Goal: Information Seeking & Learning: Learn about a topic

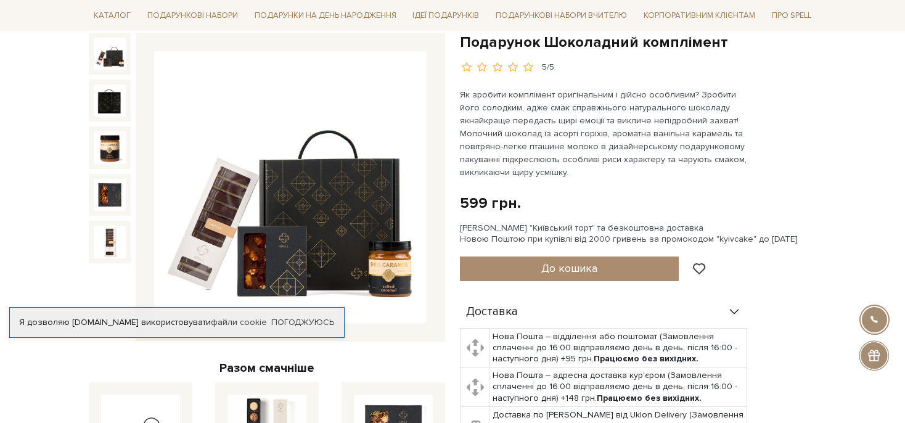
scroll to position [130, 0]
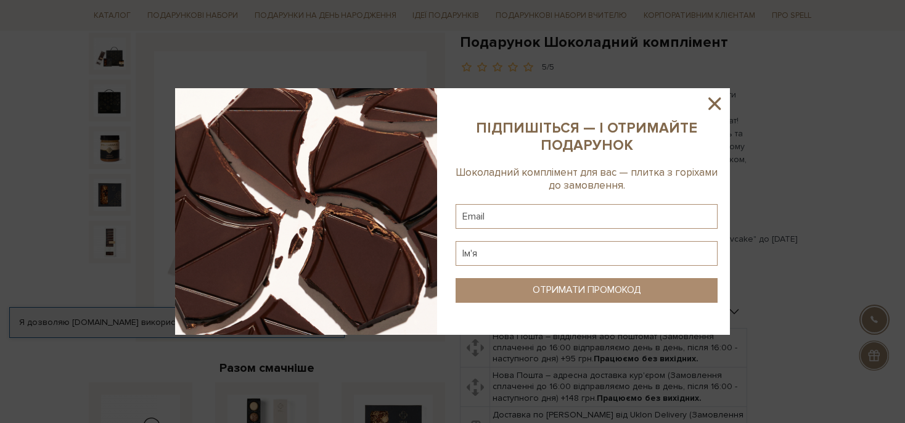
click at [713, 102] on icon at bounding box center [714, 103] width 12 height 12
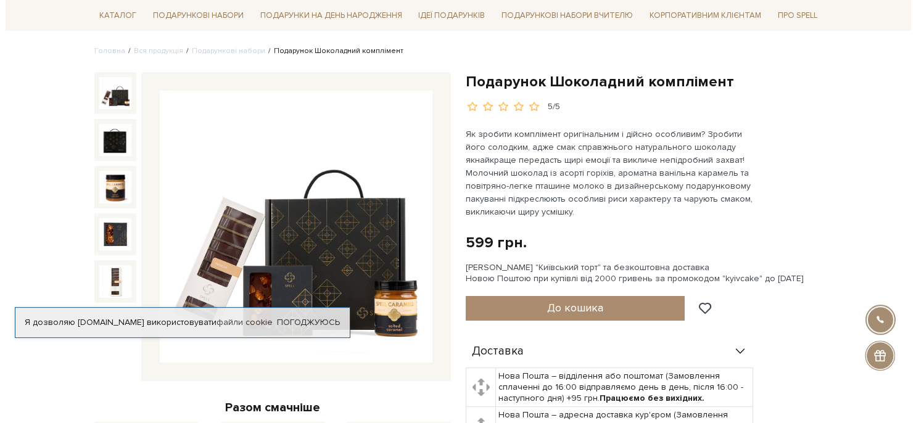
scroll to position [65, 0]
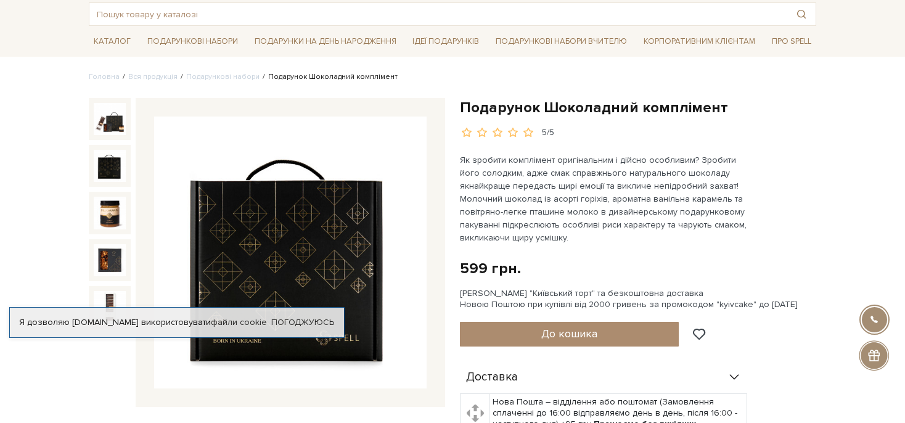
click at [115, 166] on img at bounding box center [110, 166] width 32 height 32
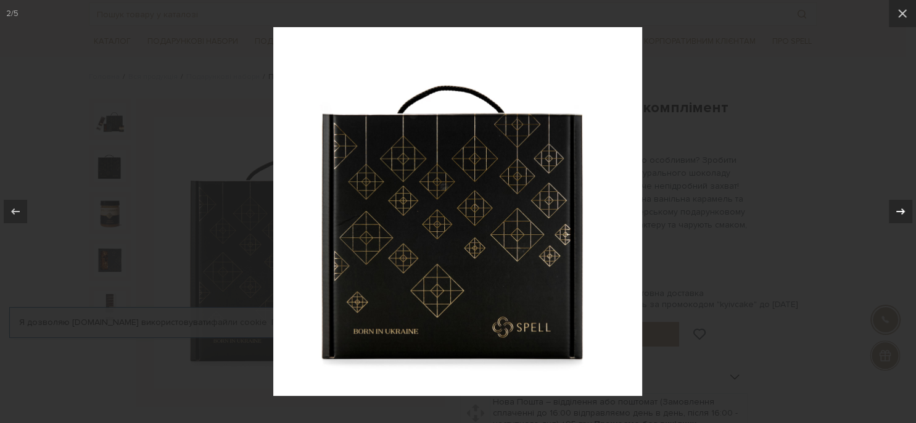
click at [900, 211] on icon at bounding box center [900, 211] width 9 height 6
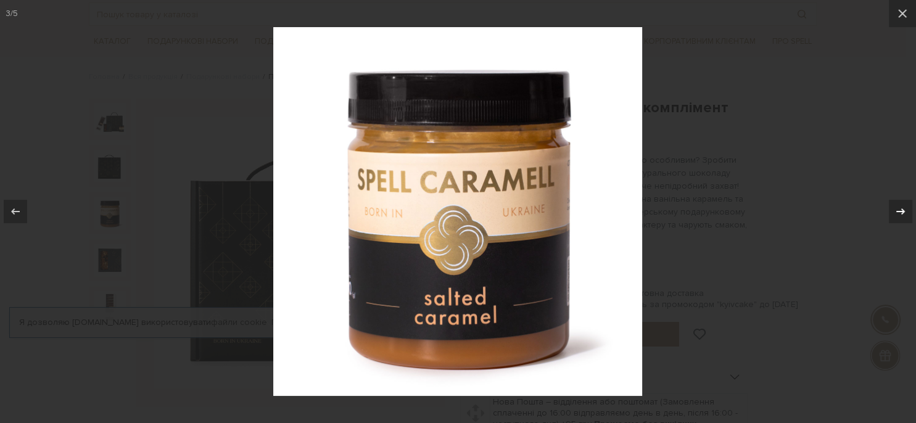
click at [901, 212] on icon at bounding box center [900, 211] width 9 height 6
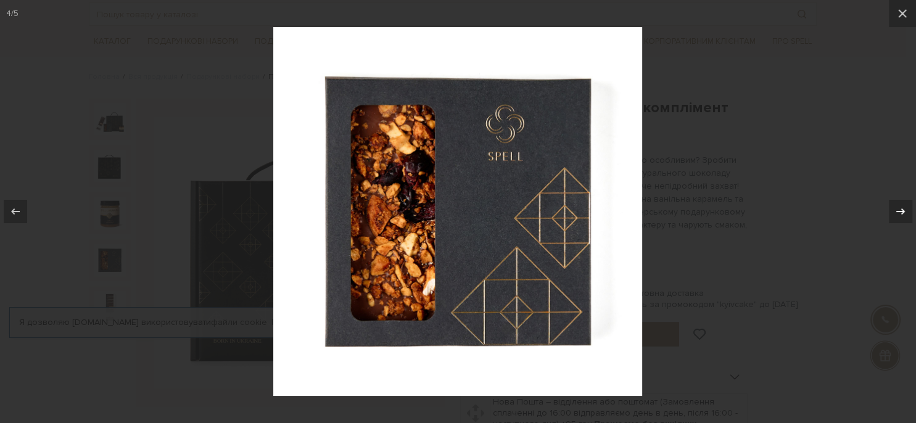
click at [901, 212] on icon at bounding box center [900, 211] width 9 height 6
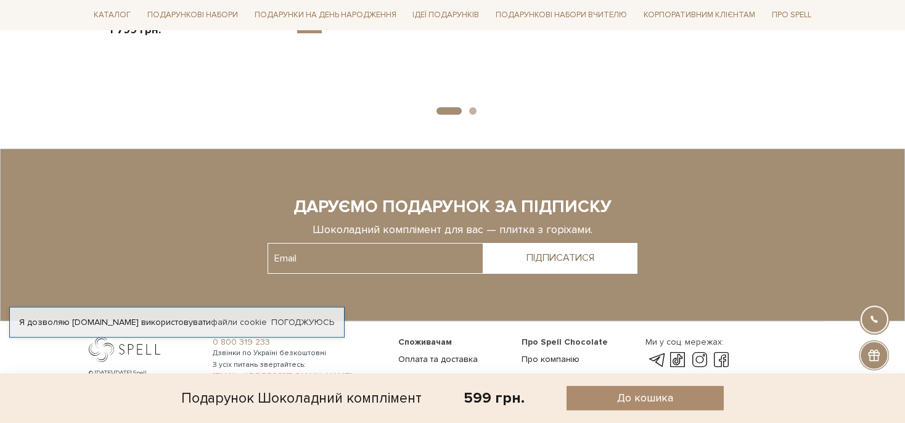
scroll to position [1237, 0]
